Goal: Transaction & Acquisition: Purchase product/service

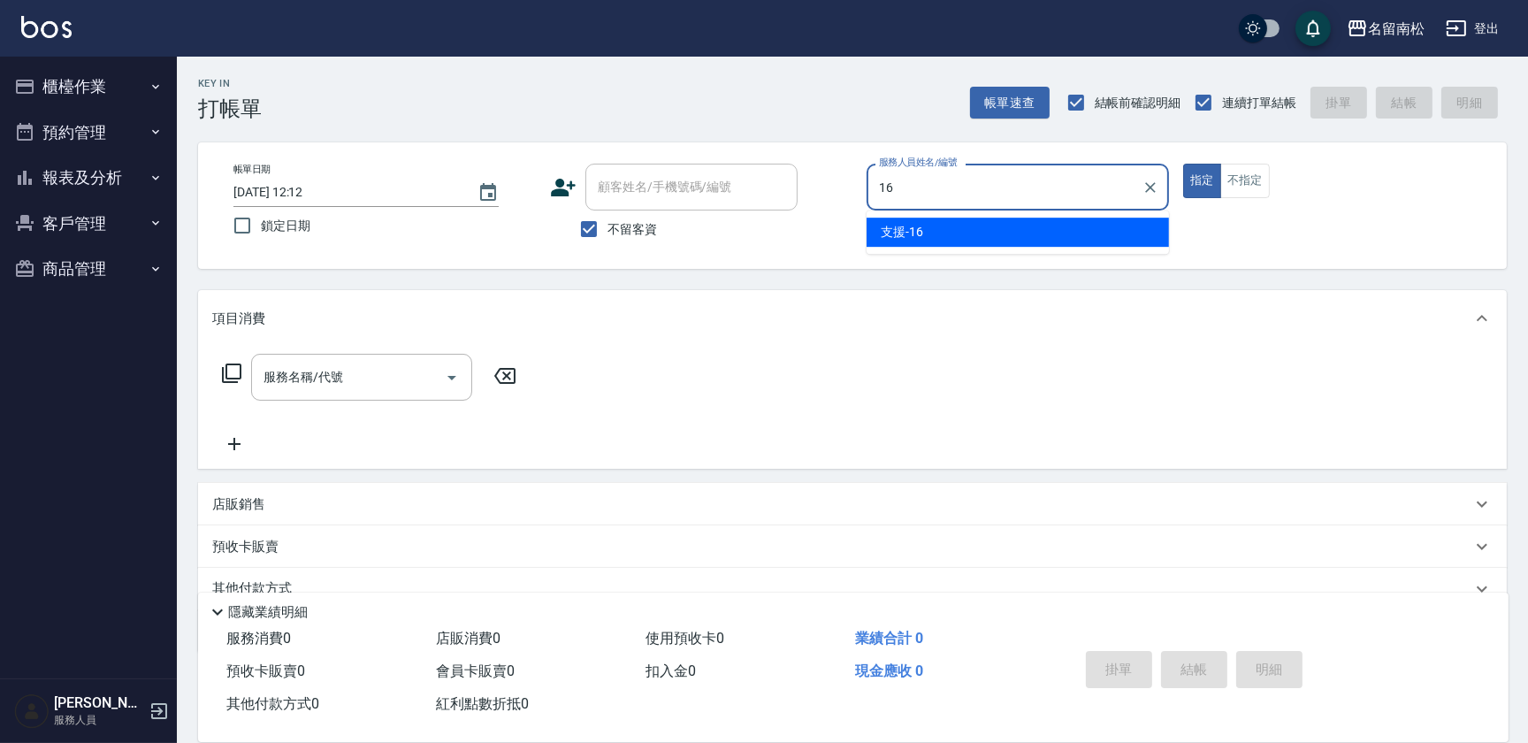
type input "支援-16"
type button "true"
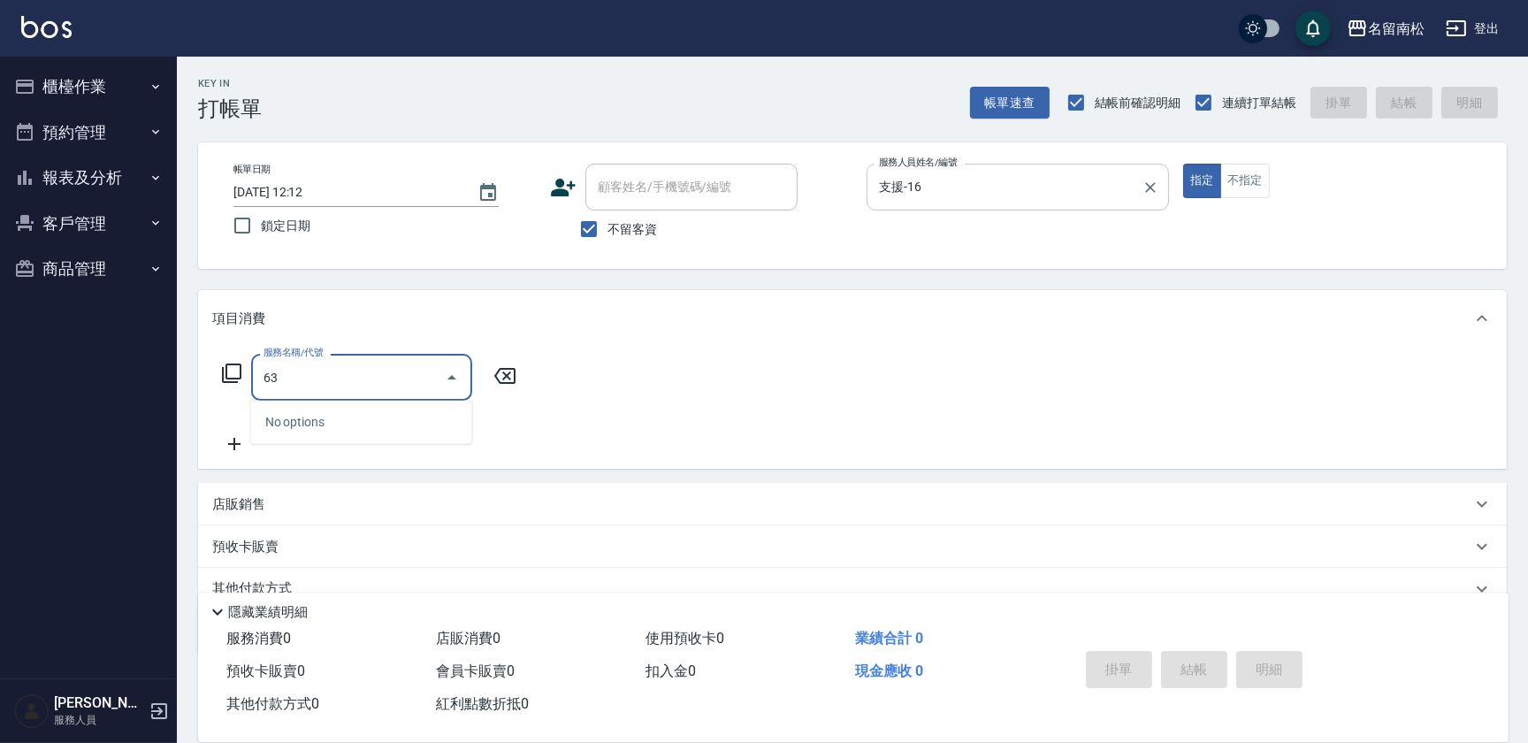
type input "639"
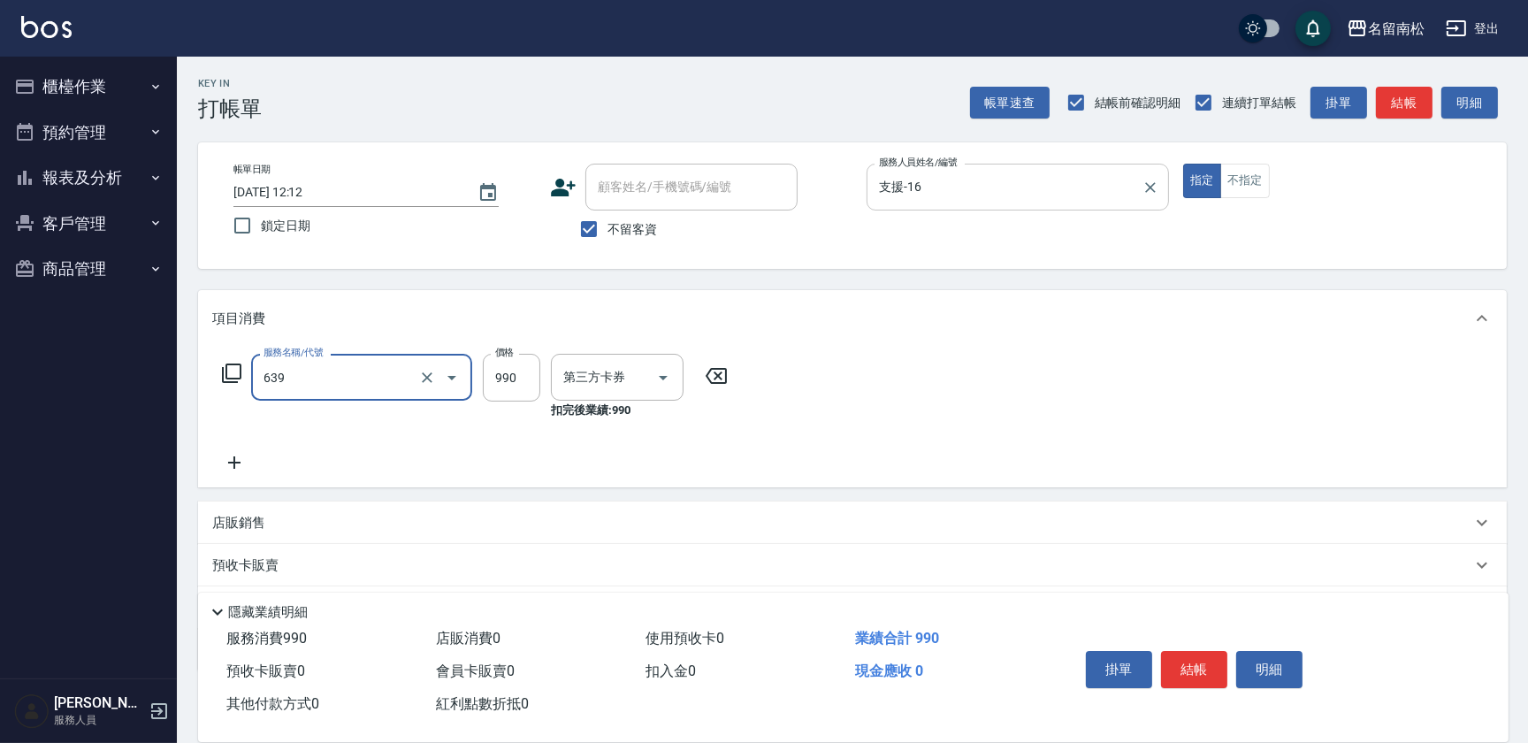
type input "卡券使用"
type input "(芙)蘆薈髮膜套卡(自材)(639)"
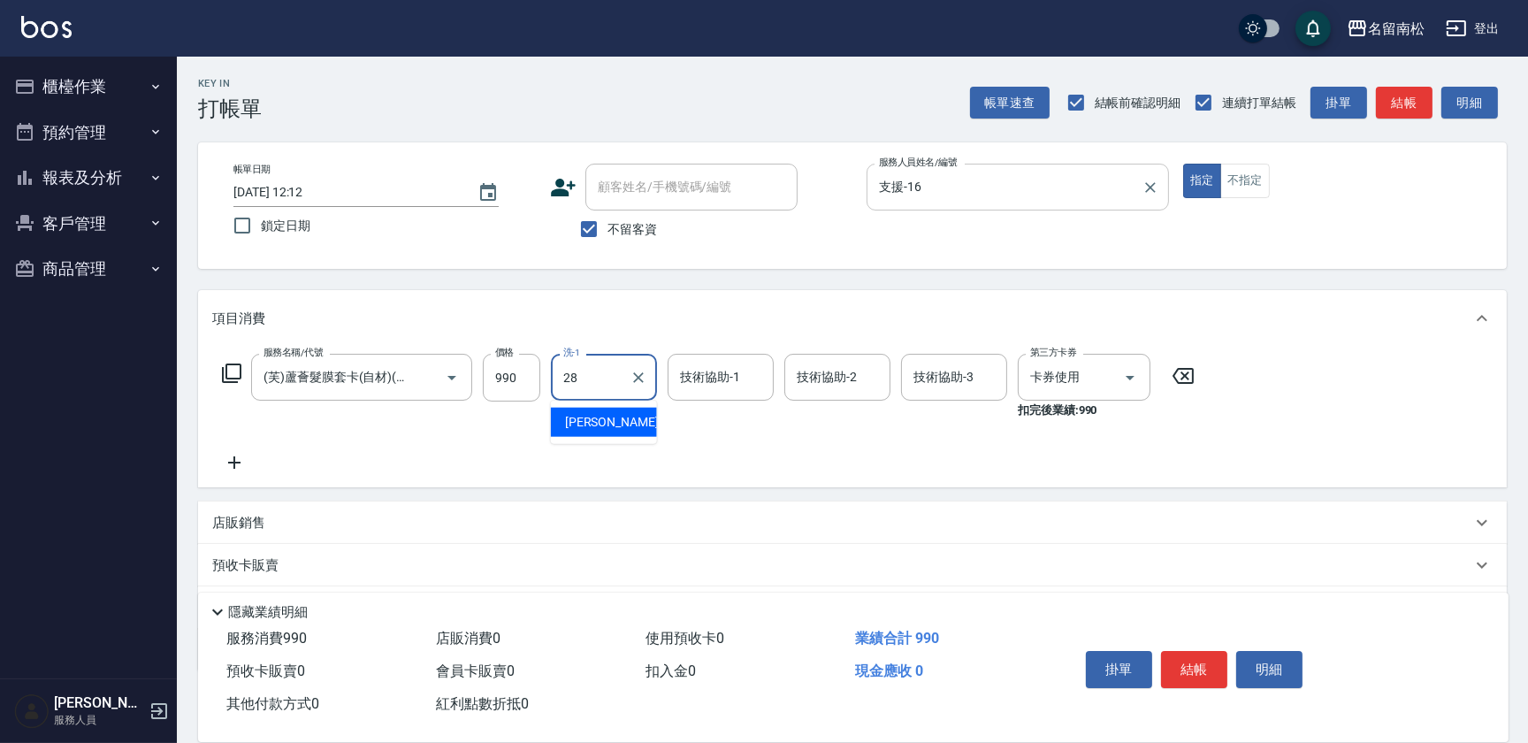
type input "[PERSON_NAME]-28"
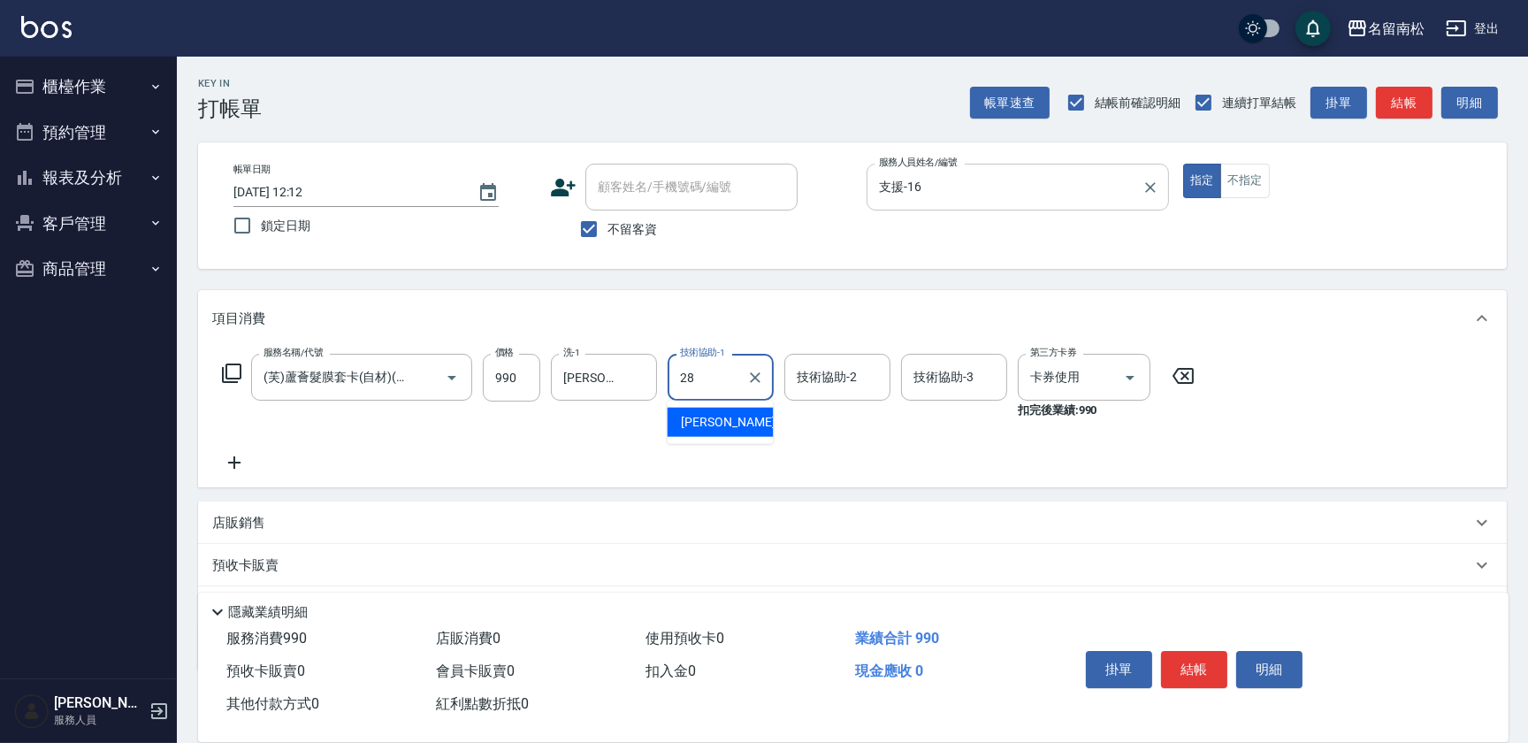
type input "[PERSON_NAME]-28"
click at [1209, 659] on button "結帳" at bounding box center [1194, 669] width 66 height 37
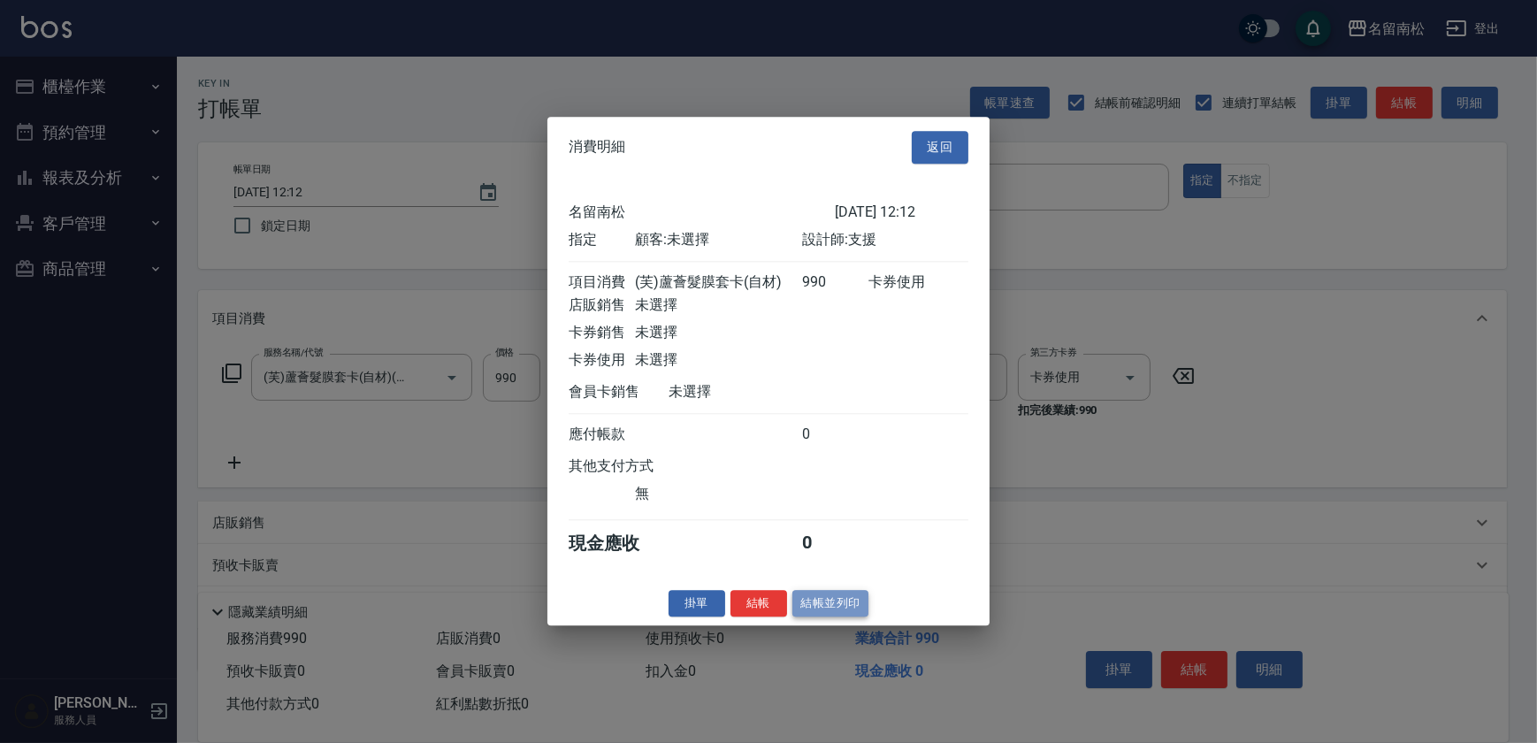
click at [829, 613] on button "結帳並列印" at bounding box center [830, 603] width 77 height 27
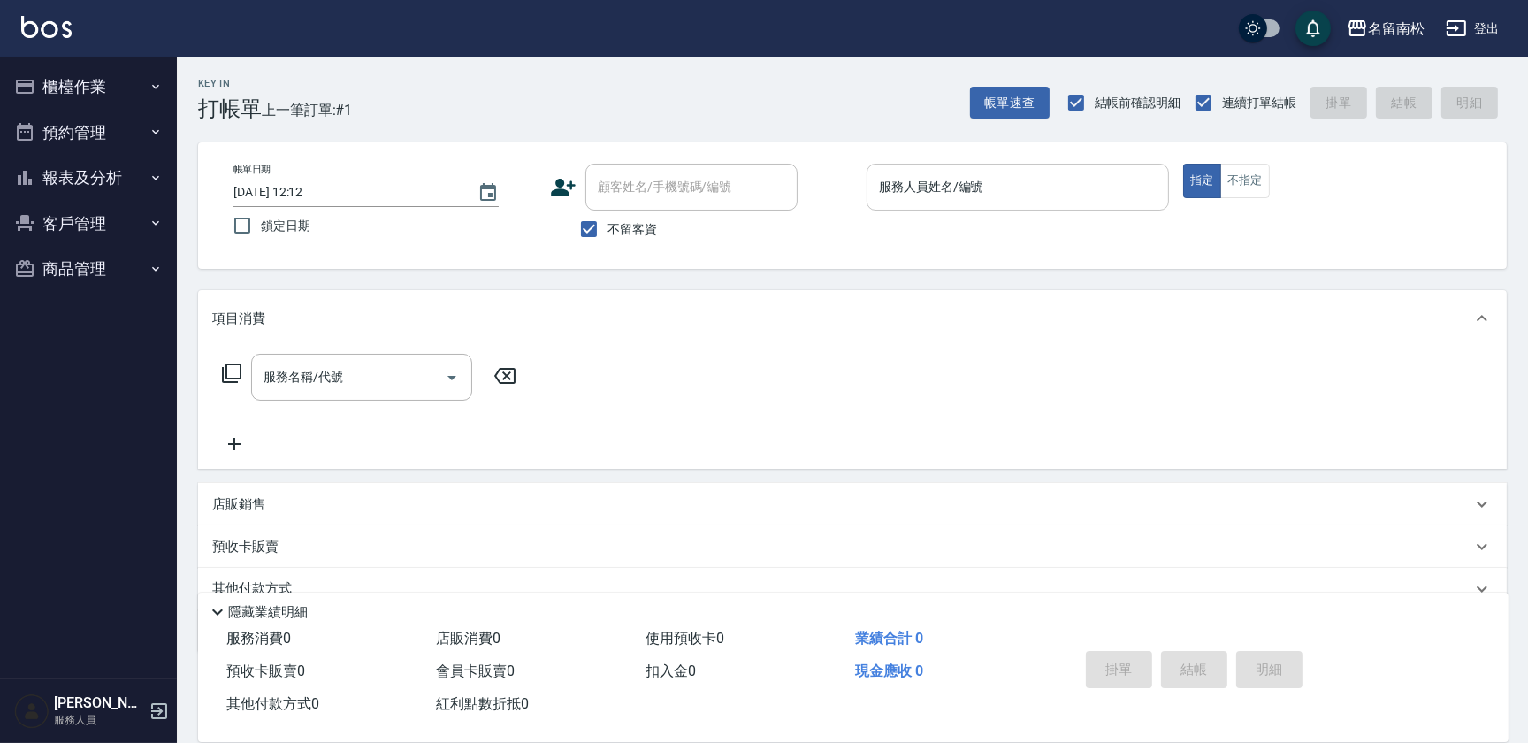
click at [1033, 195] on input "服務人員姓名/編號" at bounding box center [1017, 187] width 286 height 31
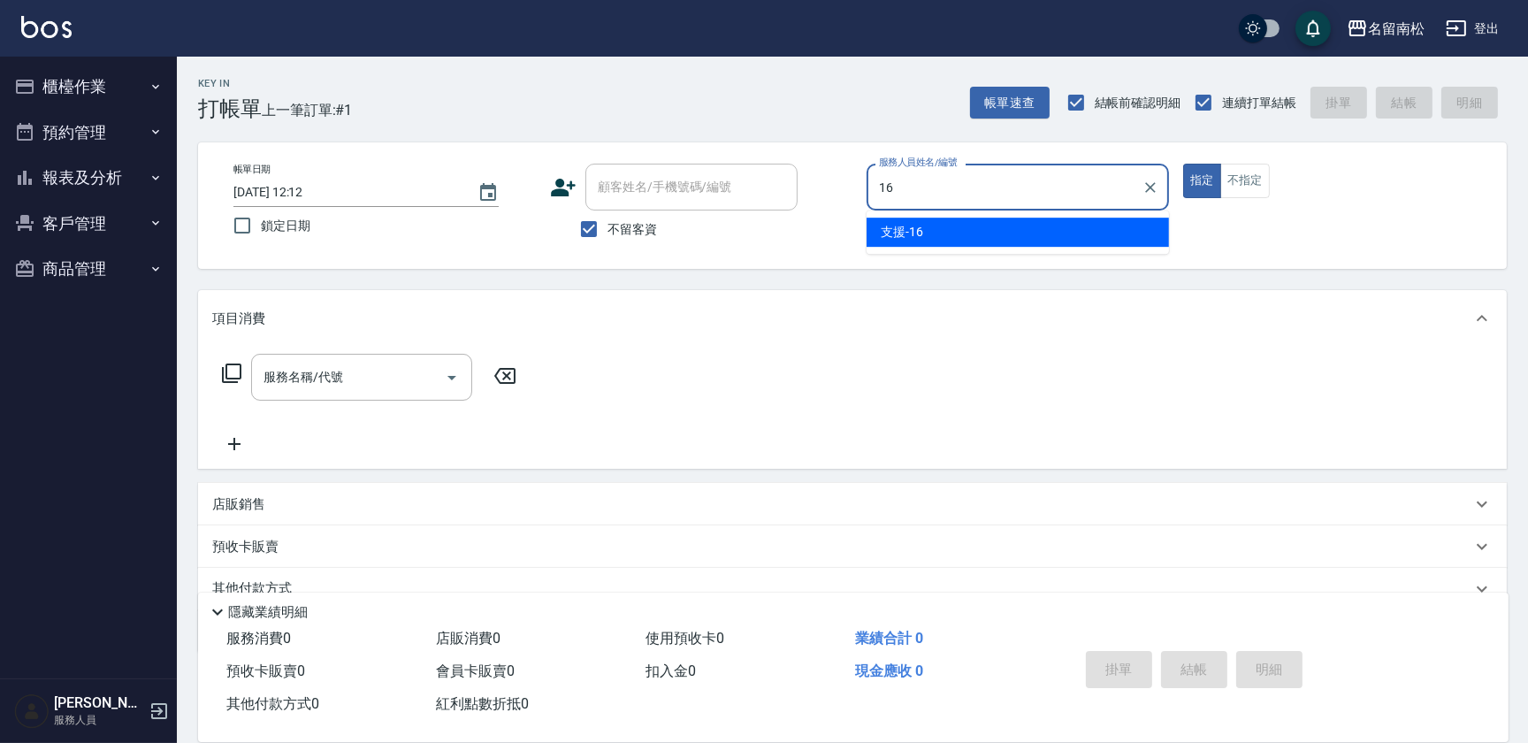
type input "支援-16"
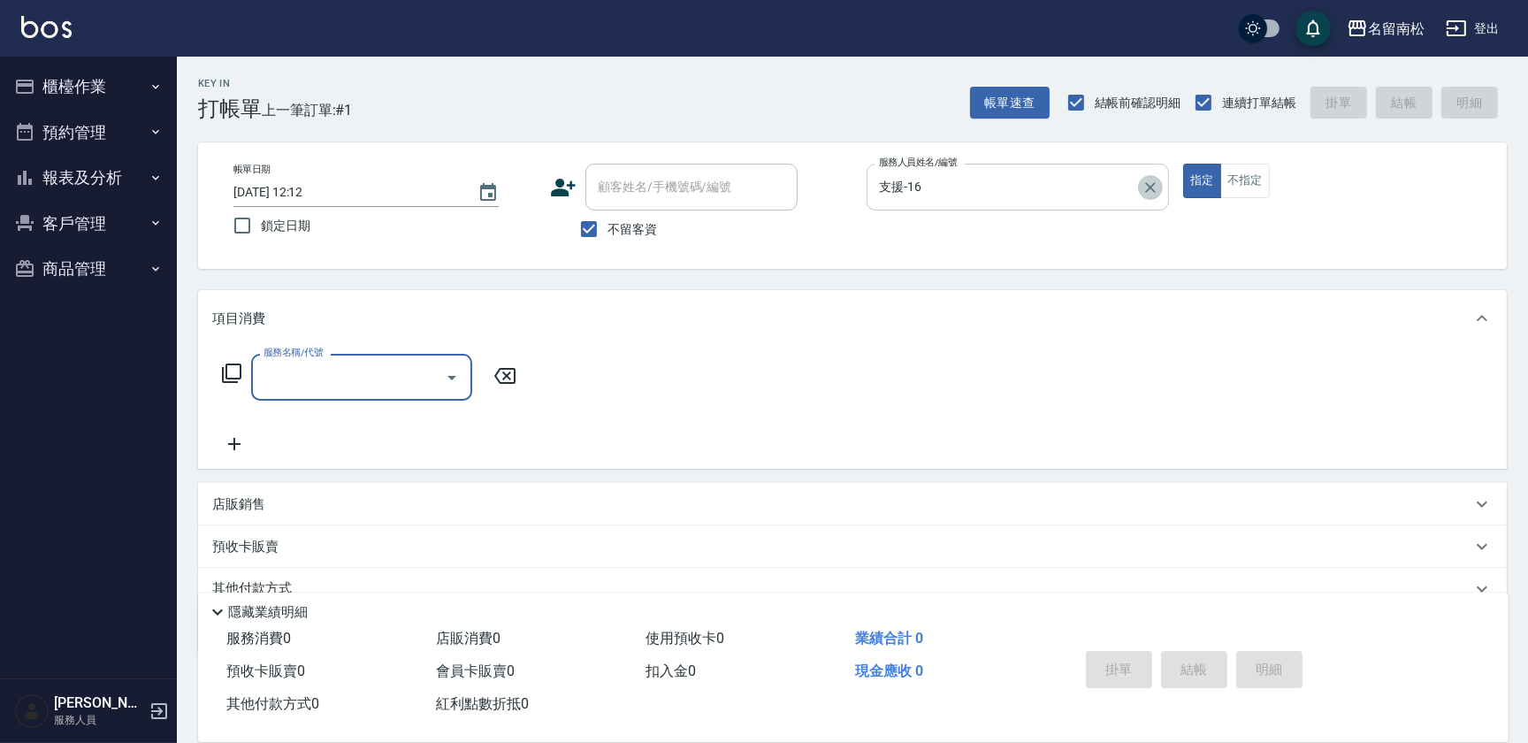
click at [1145, 197] on button "Clear" at bounding box center [1150, 187] width 25 height 25
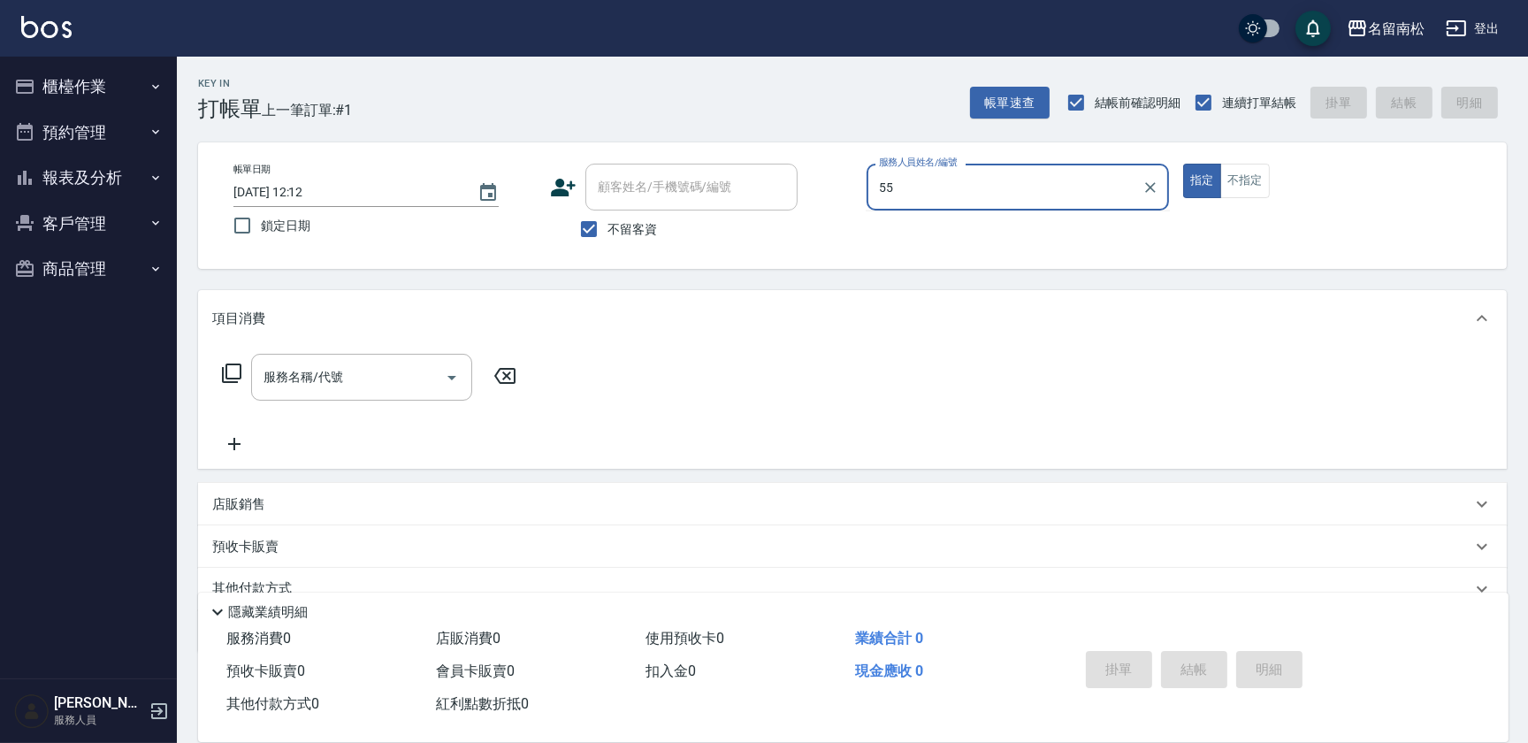
type input "呂秀貞-55"
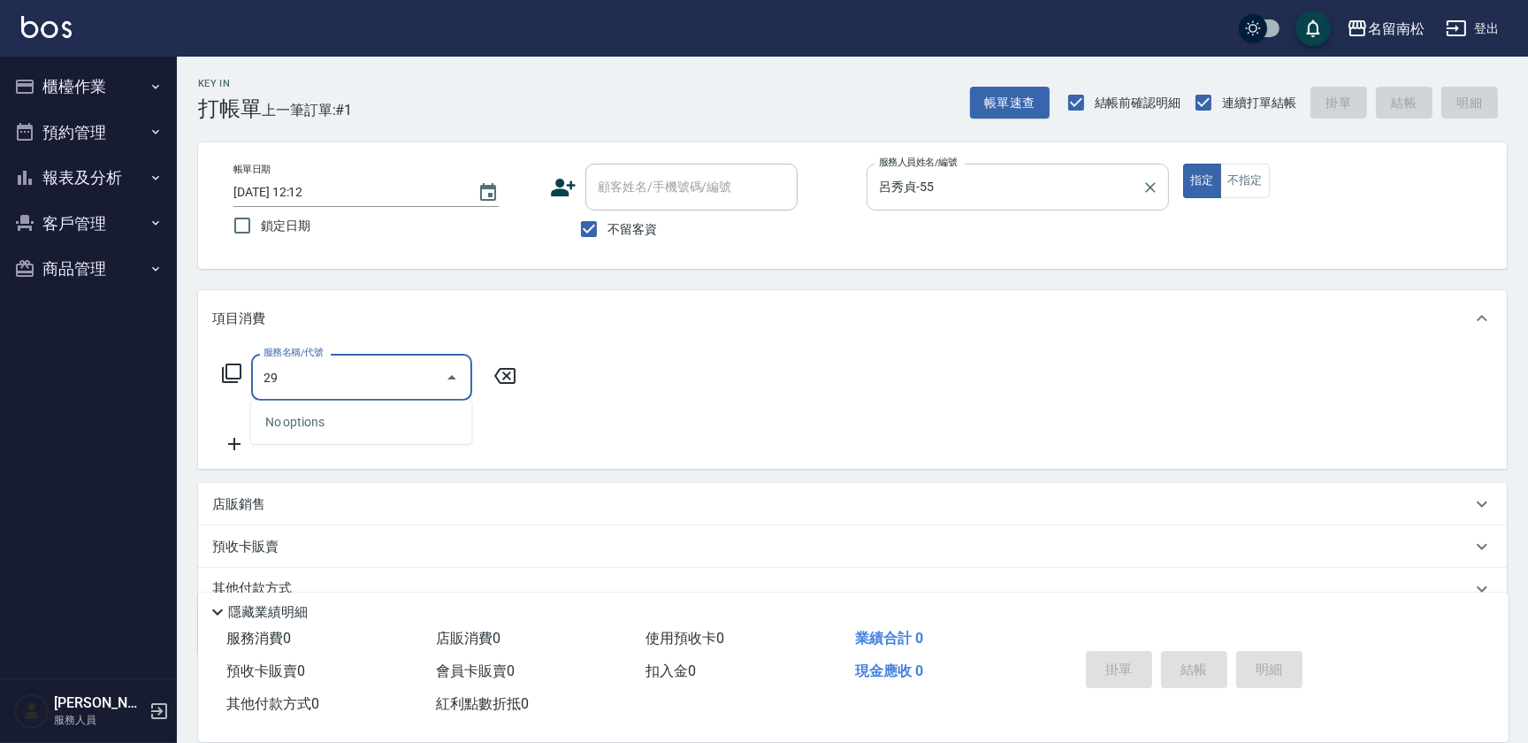
type input "2"
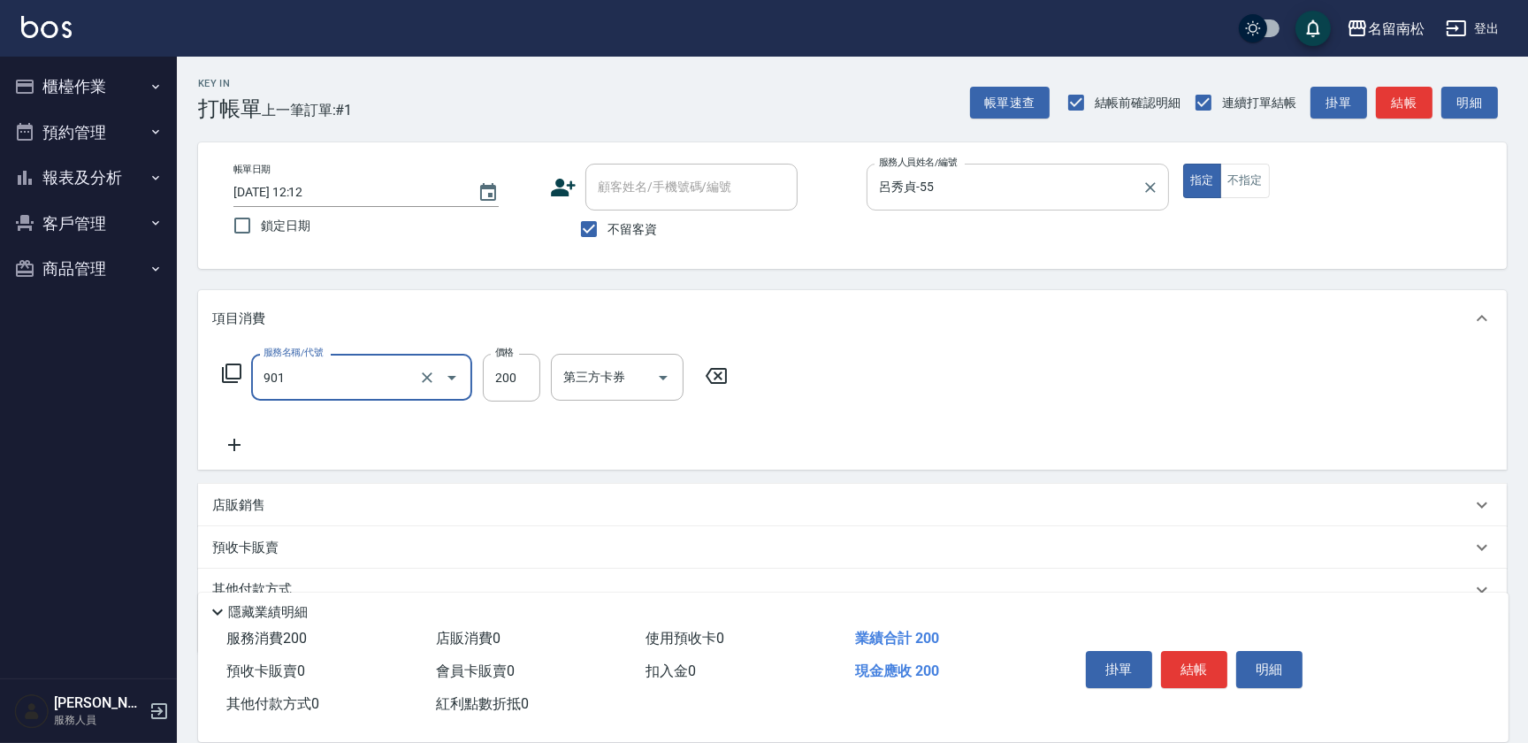
type input "修手(901)"
click at [1194, 667] on button "結帳" at bounding box center [1194, 669] width 66 height 37
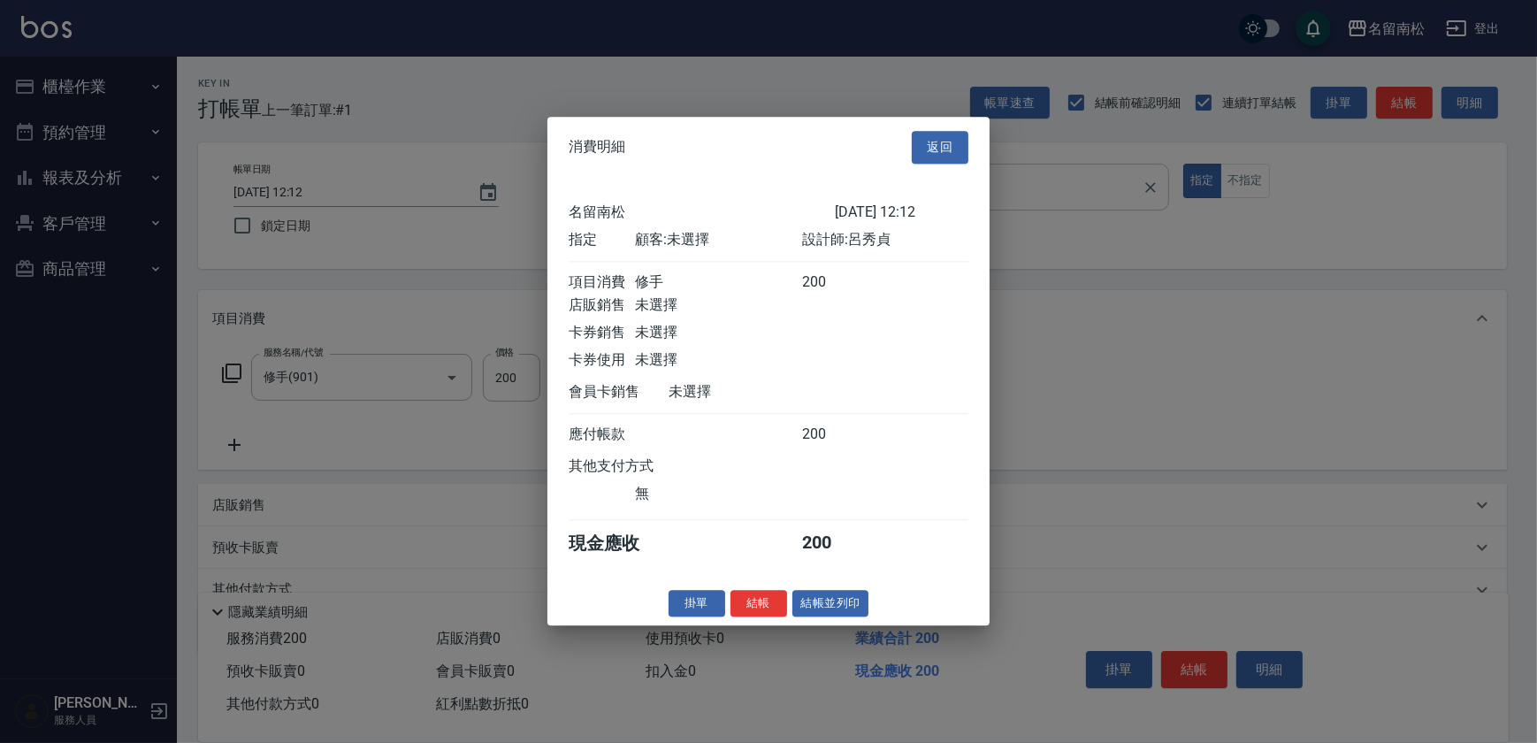
click at [819, 625] on div "消費明細 返回 名留南松 [DATE] 12:12 指定 顧客: 未選擇 設計師: [PERSON_NAME] 項目消費 修手 200 店販銷售 未選擇 卡券…" at bounding box center [768, 371] width 442 height 508
click at [819, 614] on button "結帳並列印" at bounding box center [830, 603] width 77 height 27
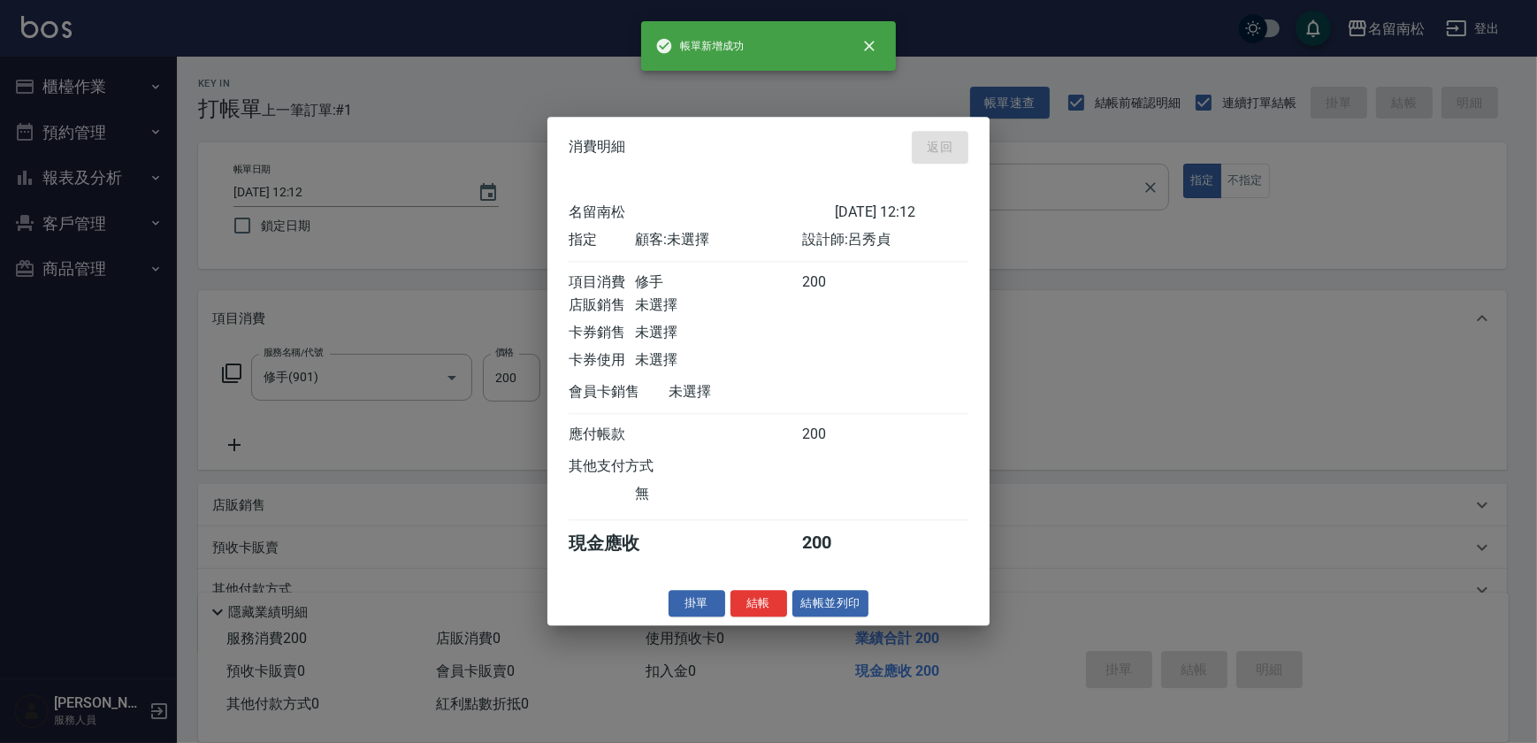
type input "[DATE] 12:13"
